Goal: Understand process/instructions

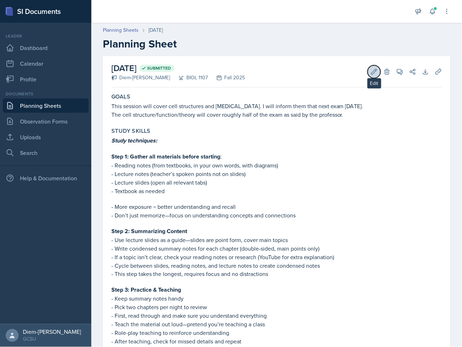
click at [370, 74] on icon at bounding box center [373, 71] width 7 height 7
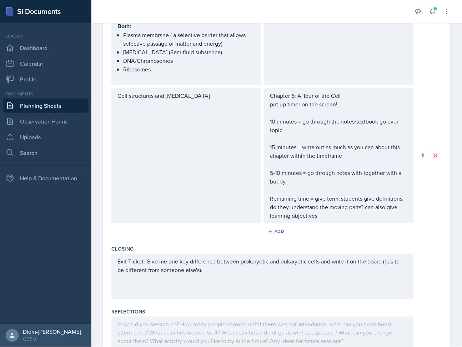
scroll to position [951, 0]
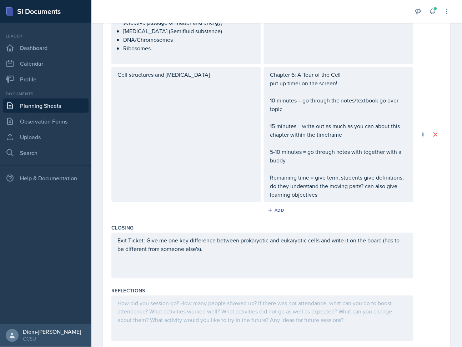
click at [229, 295] on div at bounding box center [262, 318] width 302 height 46
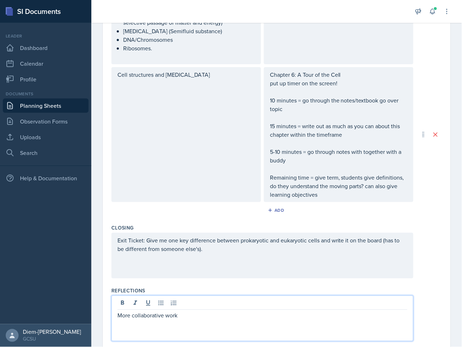
click at [116, 295] on div "More collaborative work" at bounding box center [262, 318] width 302 height 46
click at [121, 311] on p "More collaborative work" at bounding box center [262, 315] width 290 height 9
click at [159, 311] on p "I recieved feedmabk on more ore collaborative work" at bounding box center [262, 315] width 290 height 9
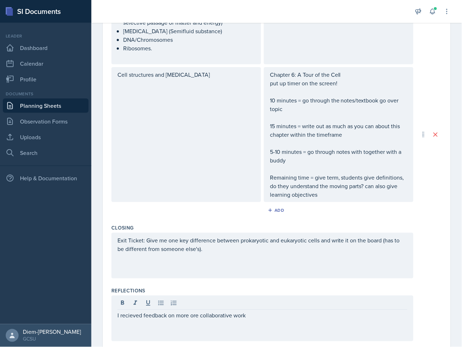
click at [130, 295] on div "I recieved feedback on more ore collaborative work" at bounding box center [262, 318] width 302 height 46
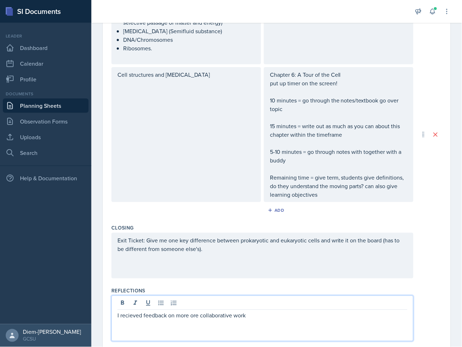
click at [244, 311] on p "I recieved feedback on more ore collaborative work" at bounding box center [262, 315] width 290 height 9
click at [257, 311] on p "I recieved feedback on more ore collaborative work" at bounding box center [262, 315] width 290 height 9
click at [299, 311] on p "I recieved feedback on more ore collaborative work. More work for them checking…" at bounding box center [262, 315] width 290 height 9
click at [335, 311] on p "I recieved feedback on more ore collaborative work. More work for them less pre…" at bounding box center [262, 315] width 290 height 9
click at [371, 311] on p "I recieved feedback on more ore collaborative work. More work for them less pre…" at bounding box center [262, 315] width 290 height 9
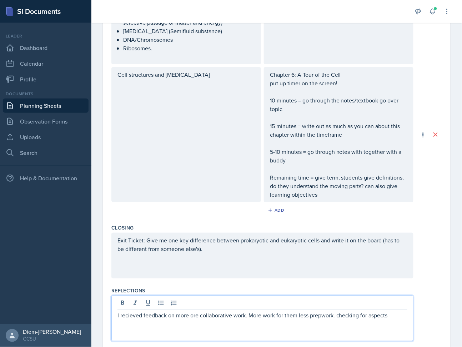
click at [132, 311] on p "I recieved feedback on more ore collaborative work. More work for them less pre…" at bounding box center [262, 315] width 290 height 9
click at [194, 311] on p "I recieved feedback on more ore collaborative work. More work for them less pre…" at bounding box center [262, 315] width 290 height 9
click at [270, 295] on div "I recieved feedback on more ore collaborative work. More work for them less pre…" at bounding box center [262, 318] width 302 height 46
click at [212, 311] on p "I recieved feedback on more ore collaborative work. More work for them less pre…" at bounding box center [262, 315] width 290 height 9
click at [163, 311] on p "I recieved feedback on more ore collaborative work. More work for them less pre…" at bounding box center [262, 315] width 290 height 9
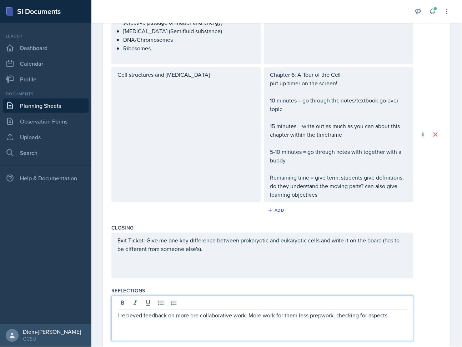
click at [310, 311] on p "I recieved feedback on more ore collaborative work. More work for them less pre…" at bounding box center [262, 315] width 290 height 9
click at [328, 311] on p "I recieved feedback on more ore collaborative work. More work for them less pre…" at bounding box center [262, 315] width 290 height 9
click at [330, 311] on p "I recieved feedback on more ore collaborative work. More work for them less pre…" at bounding box center [262, 315] width 290 height 9
click at [334, 311] on p "I recieved feedback on more ore collaborative work. More work for them less pre…" at bounding box center [262, 315] width 290 height 9
click at [327, 305] on div "I recieved feedback on more ore collaborative work. More work for them less pre…" at bounding box center [262, 318] width 302 height 46
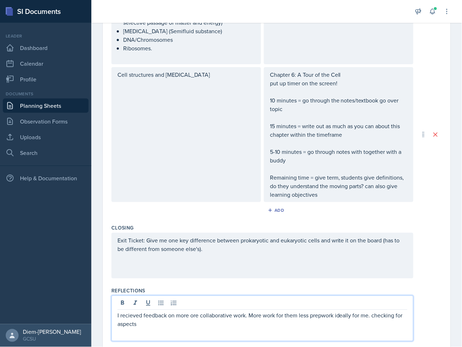
click at [250, 307] on div "I recieved feedback on more ore collaborative work. More work for them less pre…" at bounding box center [262, 318] width 302 height 46
drag, startPoint x: 372, startPoint y: 291, endPoint x: 391, endPoint y: 309, distance: 25.5
click at [391, 309] on div "I recieved feedback on more ore collaborative work. More work for them less pre…" at bounding box center [262, 318] width 302 height 46
